Goal: Book appointment/travel/reservation

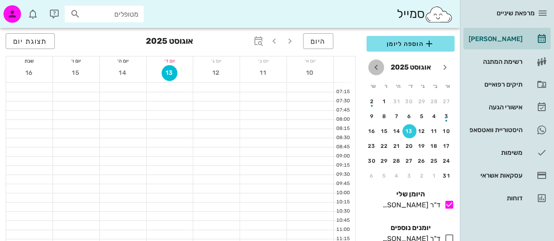
click at [382, 69] on icon "חודש הבא" at bounding box center [376, 67] width 11 height 11
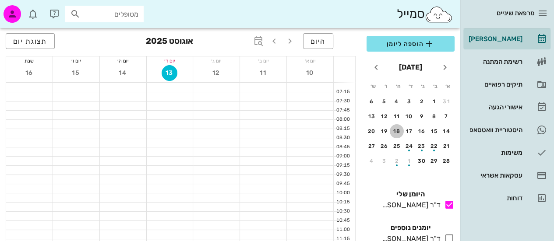
click at [401, 134] on div "18" at bounding box center [397, 131] width 14 height 6
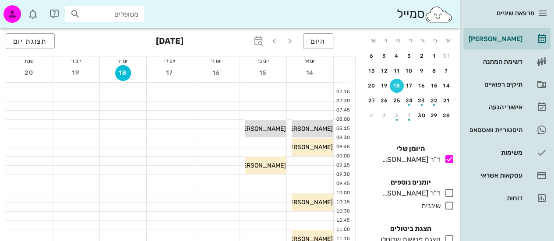
scroll to position [64, 0]
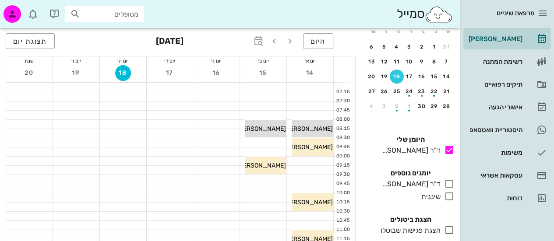
drag, startPoint x: 0, startPoint y: 110, endPoint x: 6, endPoint y: 158, distance: 48.1
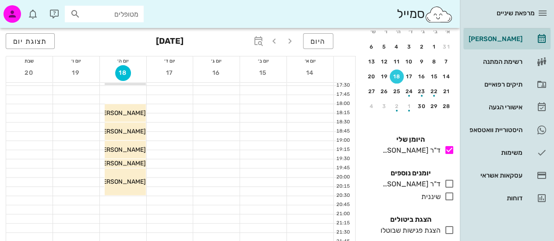
scroll to position [386, 0]
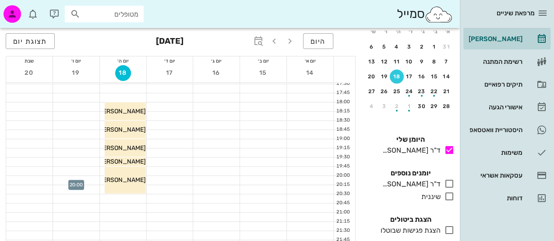
click at [86, 178] on div at bounding box center [76, 180] width 46 height 9
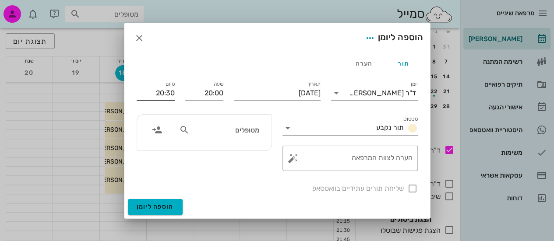
click at [165, 98] on input "20:30" at bounding box center [156, 93] width 38 height 14
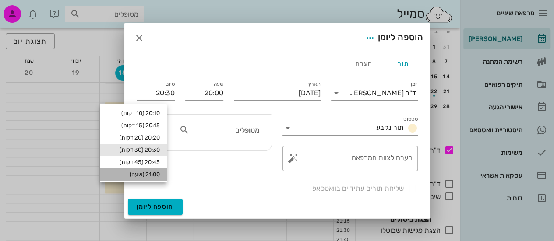
click at [160, 174] on div "21:00 (שעה)" at bounding box center [133, 174] width 53 height 7
type input "21:00"
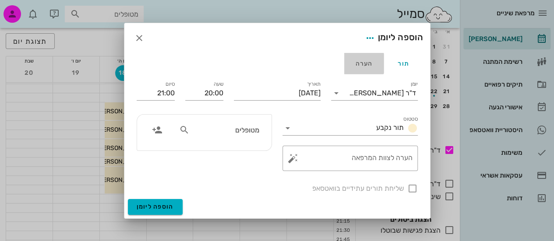
click at [361, 64] on div "הערה" at bounding box center [363, 63] width 39 height 21
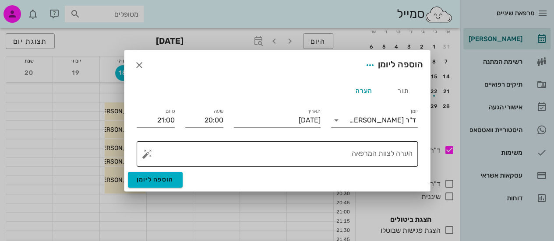
click at [379, 156] on textarea "הערה לצוות המרפאה" at bounding box center [281, 156] width 264 height 21
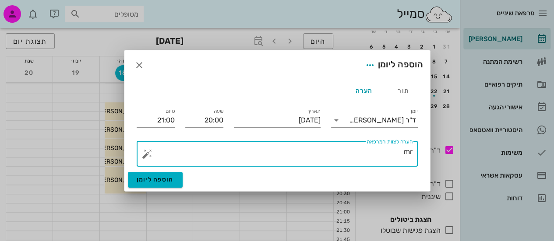
type textarea "m"
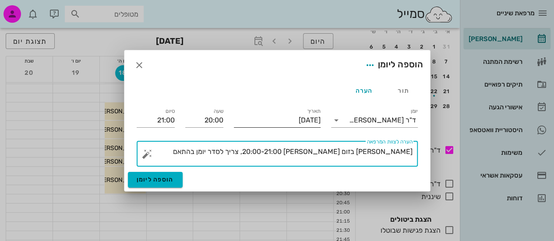
type textarea "[PERSON_NAME] בזום [PERSON_NAME] 20:00-21:00, צריך לסדר יומן בהתאם"
click at [265, 124] on input "[DATE]" at bounding box center [277, 120] width 87 height 14
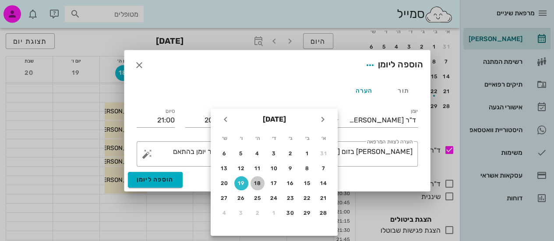
click at [256, 181] on div "18" at bounding box center [258, 183] width 14 height 6
type input "[DATE]"
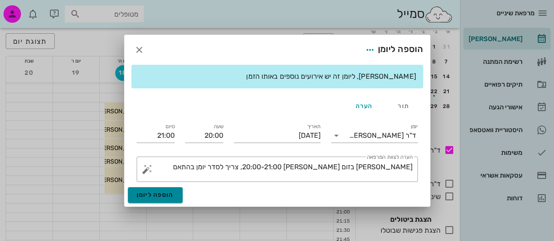
click at [155, 191] on span "הוספה ליומן" at bounding box center [155, 194] width 37 height 7
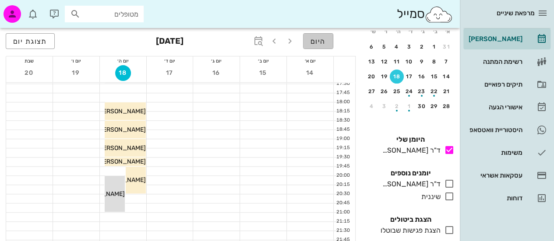
click at [314, 38] on span "היום" at bounding box center [318, 41] width 15 height 8
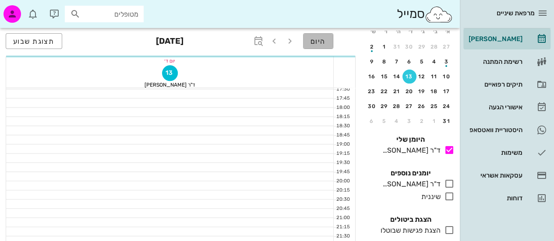
scroll to position [54, 0]
